Goal: Contribute content

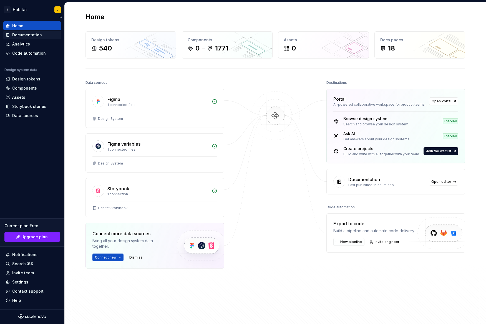
click at [36, 36] on div "Documentation" at bounding box center [27, 35] width 30 height 6
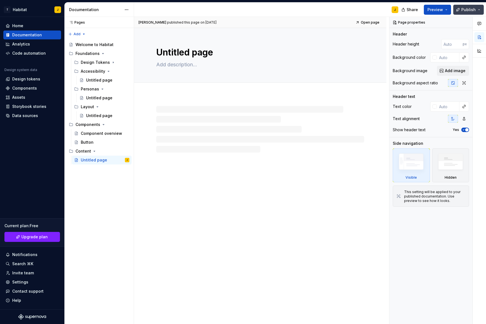
click at [469, 6] on button "Publish" at bounding box center [468, 10] width 31 height 10
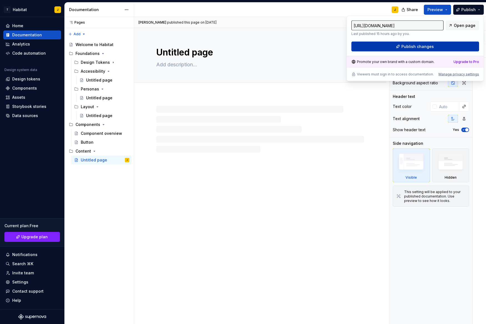
click at [431, 48] on span "Publish changes" at bounding box center [417, 47] width 32 height 6
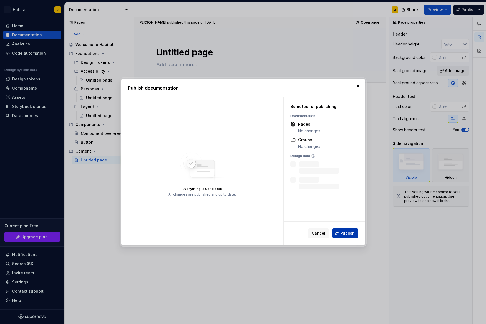
click at [350, 235] on span "Publish" at bounding box center [347, 234] width 14 height 6
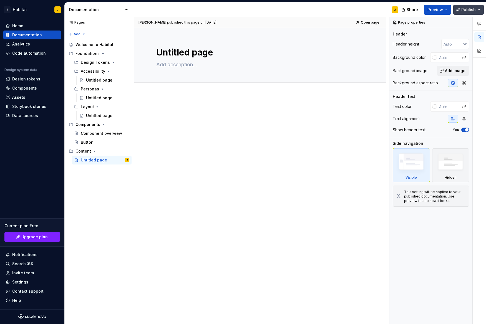
click at [473, 9] on span "Publish" at bounding box center [468, 10] width 14 height 6
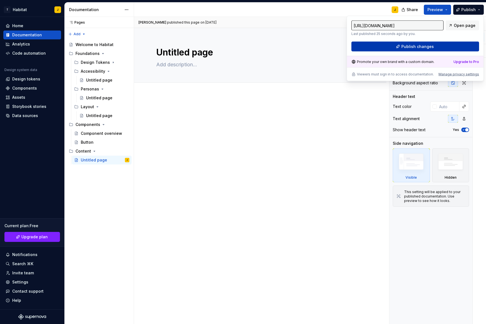
click at [420, 48] on span "Publish changes" at bounding box center [417, 47] width 32 height 6
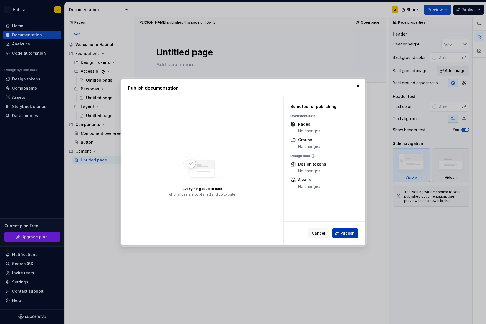
click at [345, 228] on div "Cancel Publish" at bounding box center [324, 233] width 81 height 23
click at [346, 232] on span "Publish" at bounding box center [347, 234] width 14 height 6
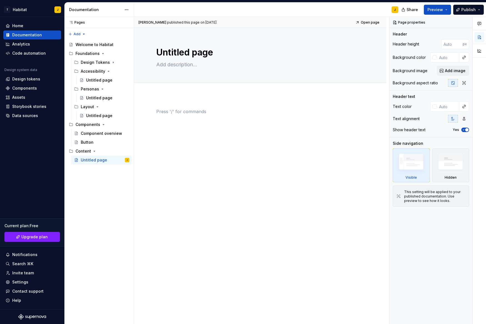
click at [213, 300] on div "Untitled page Edit header" at bounding box center [260, 176] width 252 height 296
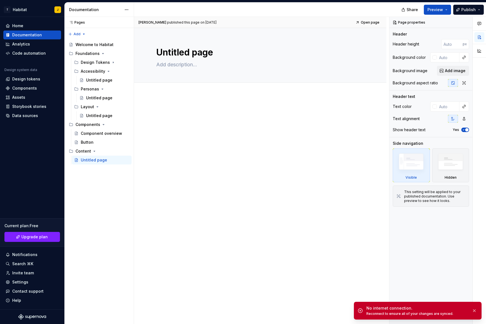
type textarea "*"
